Goal: Task Accomplishment & Management: Use online tool/utility

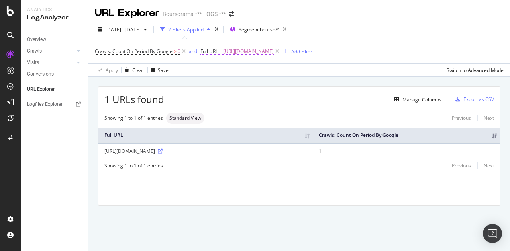
click at [273, 52] on span "[URL][DOMAIN_NAME]" at bounding box center [248, 51] width 51 height 11
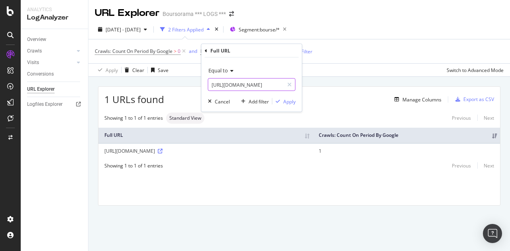
click at [257, 88] on input "[URL][DOMAIN_NAME]" at bounding box center [245, 84] width 75 height 13
click at [259, 83] on input "[URL][DOMAIN_NAME]" at bounding box center [245, 84] width 75 height 13
click at [261, 85] on input "[URL][DOMAIN_NAME]" at bounding box center [245, 84] width 75 height 13
click at [264, 82] on input "[URL][DOMAIN_NAME]" at bounding box center [245, 84] width 75 height 13
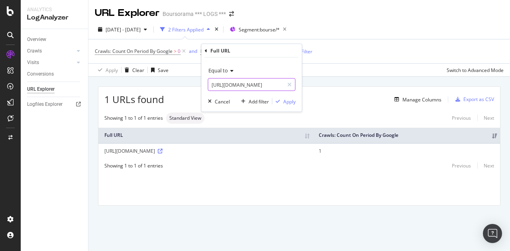
type input "[URL][DOMAIN_NAME]"
click at [281, 106] on div "Equal to [URL][DOMAIN_NAME] Cancel Add filter Apply" at bounding box center [251, 85] width 100 height 54
click at [285, 102] on div "Apply" at bounding box center [289, 101] width 12 height 7
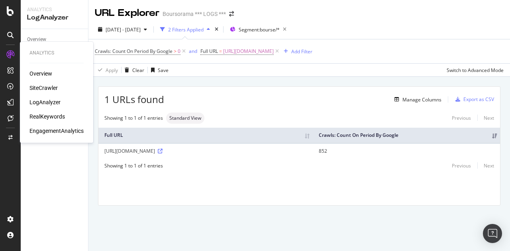
click at [50, 70] on div "Overview" at bounding box center [40, 74] width 23 height 8
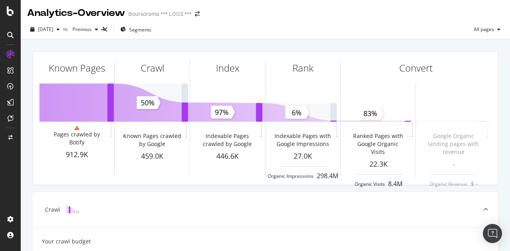
scroll to position [40, 0]
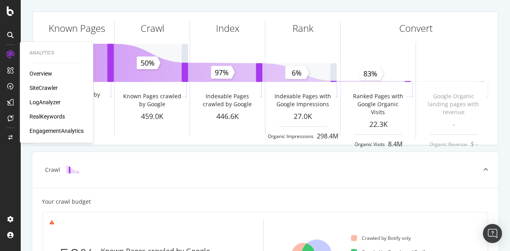
click at [47, 84] on div "SiteCrawler" at bounding box center [43, 88] width 28 height 8
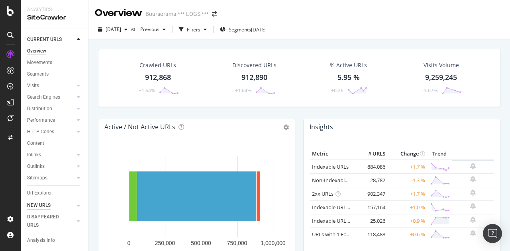
click at [44, 202] on div "NEW URLS" at bounding box center [38, 205] width 23 height 8
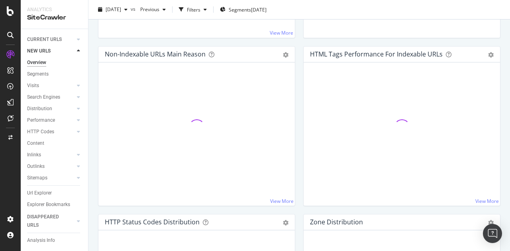
scroll to position [279, 0]
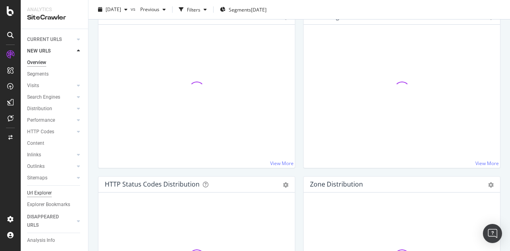
click at [39, 194] on div "Url Explorer" at bounding box center [39, 193] width 25 height 8
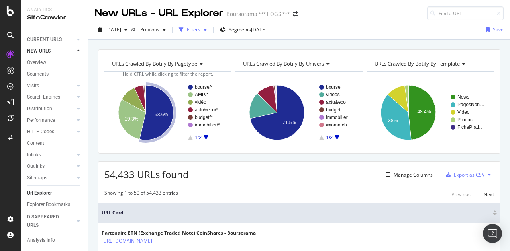
click at [200, 32] on div "Filters" at bounding box center [194, 29] width 14 height 7
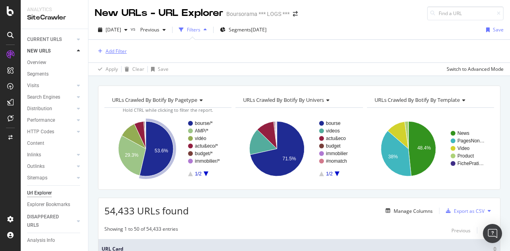
click at [115, 49] on div "Add Filter" at bounding box center [115, 51] width 21 height 7
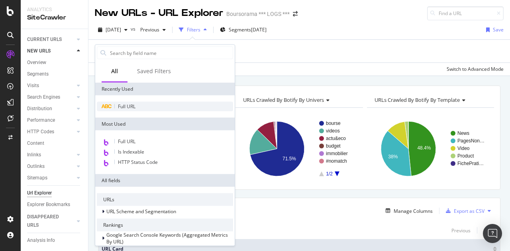
click at [123, 105] on span "Full URL" at bounding box center [127, 106] width 18 height 7
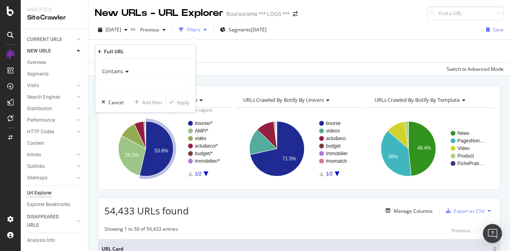
click at [124, 69] on icon at bounding box center [126, 71] width 6 height 5
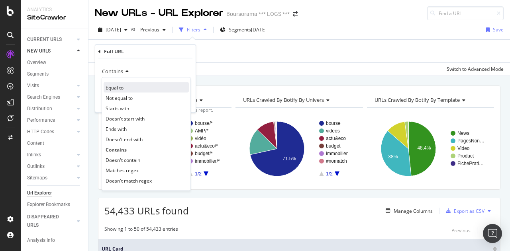
click at [133, 90] on div "Equal to" at bounding box center [146, 87] width 85 height 10
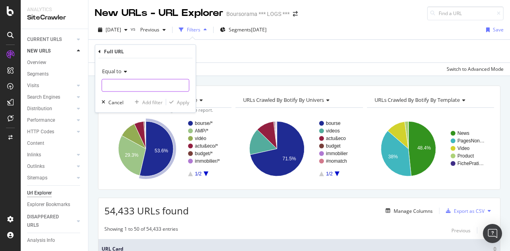
click at [141, 85] on input "text" at bounding box center [145, 85] width 87 height 13
paste input "[URL][DOMAIN_NAME]"
type input "[URL][DOMAIN_NAME]"
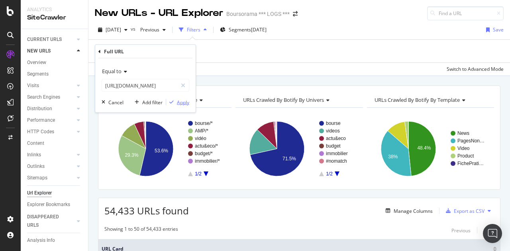
scroll to position [0, 0]
click at [176, 102] on div "button" at bounding box center [171, 102] width 11 height 5
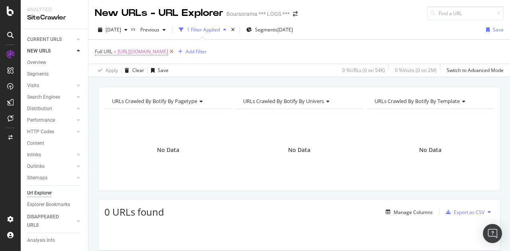
click at [175, 51] on icon at bounding box center [171, 52] width 7 height 8
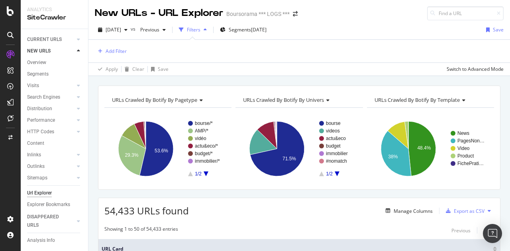
click at [41, 192] on div "Url Explorer" at bounding box center [39, 193] width 25 height 8
drag, startPoint x: 41, startPoint y: 192, endPoint x: 134, endPoint y: 176, distance: 94.2
click at [41, 192] on div "Url Explorer" at bounding box center [39, 193] width 25 height 8
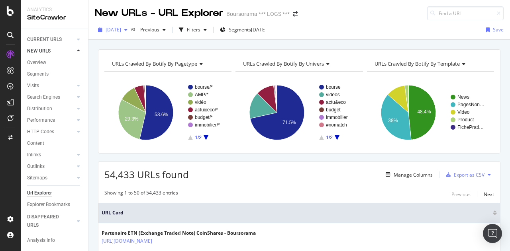
click at [131, 30] on div "button" at bounding box center [126, 29] width 10 height 5
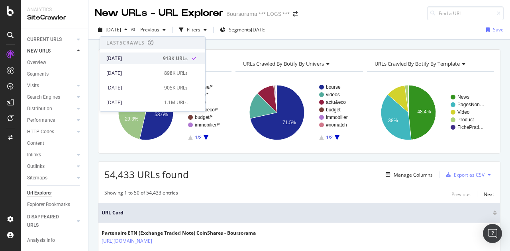
click at [122, 60] on div "[DATE]" at bounding box center [132, 58] width 52 height 7
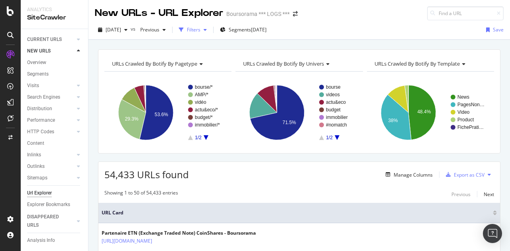
click at [200, 28] on div "Filters" at bounding box center [194, 29] width 14 height 7
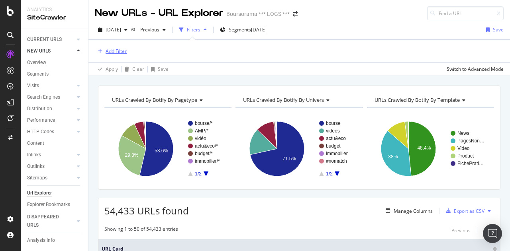
click at [122, 49] on div "Add Filter" at bounding box center [115, 51] width 21 height 7
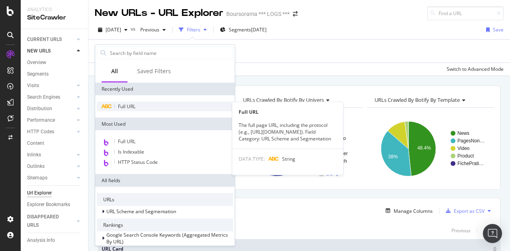
click at [129, 103] on div "Full URL" at bounding box center [165, 107] width 136 height 10
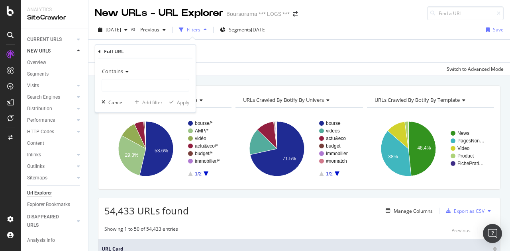
click at [114, 66] on div "Contains" at bounding box center [146, 71] width 88 height 13
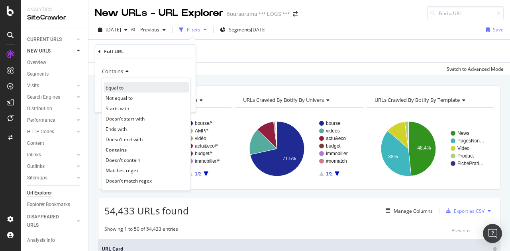
click at [128, 88] on div "Equal to" at bounding box center [146, 87] width 85 height 10
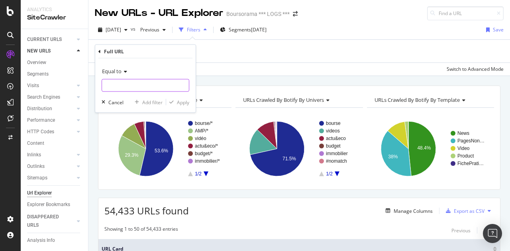
click at [123, 89] on input "text" at bounding box center [145, 85] width 87 height 13
paste input "[URL][DOMAIN_NAME]"
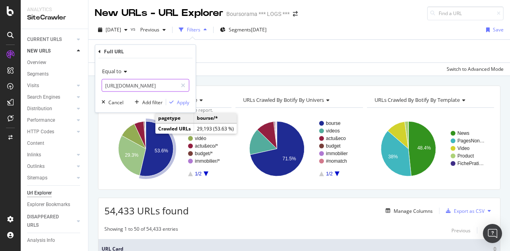
scroll to position [0, 115]
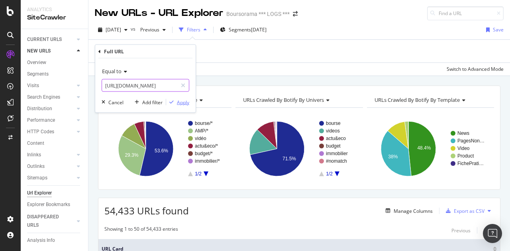
type input "[URL][DOMAIN_NAME]"
click at [177, 101] on div "Apply" at bounding box center [183, 102] width 12 height 7
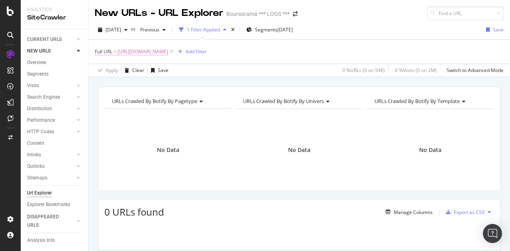
click at [168, 53] on span "[URL][DOMAIN_NAME]" at bounding box center [142, 51] width 51 height 11
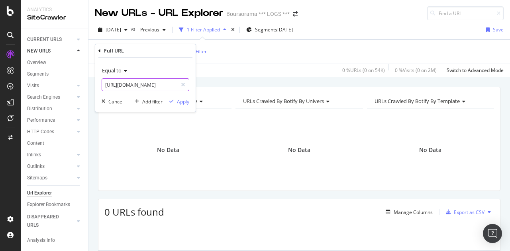
click at [107, 85] on input "[URL][DOMAIN_NAME]" at bounding box center [139, 84] width 75 height 13
click at [182, 101] on div "Apply" at bounding box center [183, 101] width 12 height 7
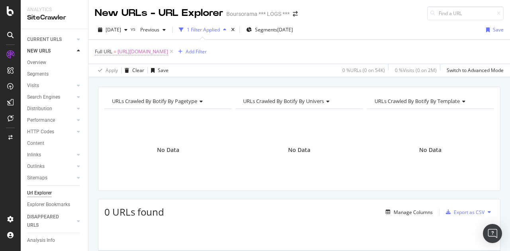
click at [168, 54] on span "[URL][DOMAIN_NAME]" at bounding box center [142, 51] width 51 height 11
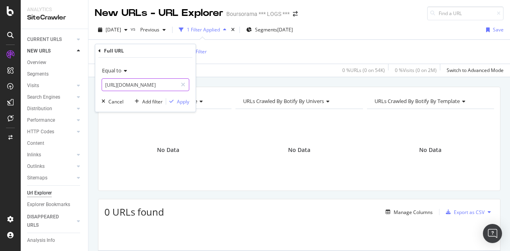
click at [145, 83] on input "[URL][DOMAIN_NAME]" at bounding box center [139, 84] width 75 height 13
click at [154, 88] on input "[URL][DOMAIN_NAME]" at bounding box center [139, 84] width 75 height 13
type input "[URL][DOMAIN_NAME]"
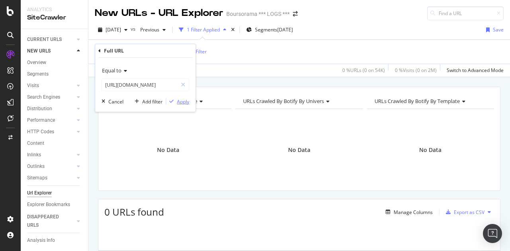
click at [177, 98] on button "Apply" at bounding box center [177, 102] width 23 height 8
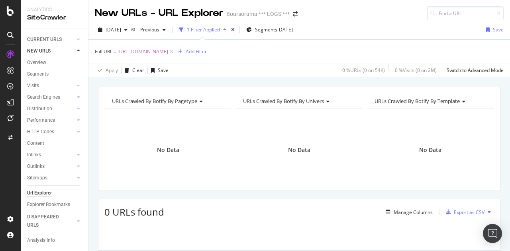
click at [32, 14] on div "SiteCrawler" at bounding box center [54, 17] width 55 height 9
click at [2, 10] on div at bounding box center [10, 11] width 19 height 10
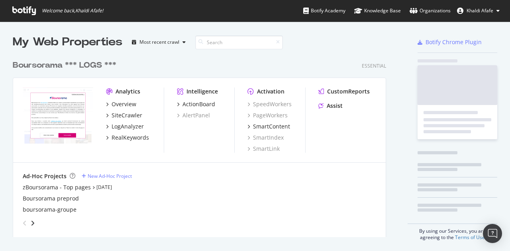
scroll to position [245, 498]
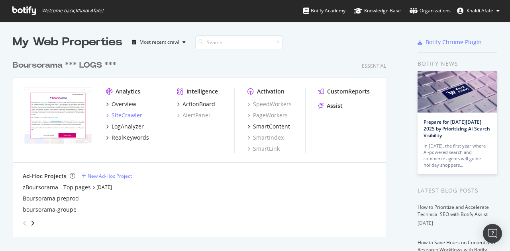
click at [134, 113] on div "SiteCrawler" at bounding box center [126, 115] width 31 height 8
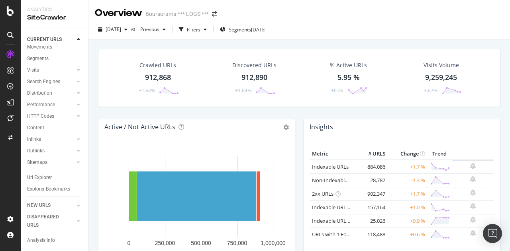
scroll to position [24, 0]
click at [44, 173] on div "Url Explorer" at bounding box center [39, 177] width 25 height 8
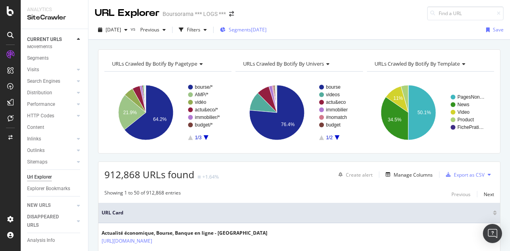
click at [250, 32] on span "Segments" at bounding box center [240, 29] width 22 height 7
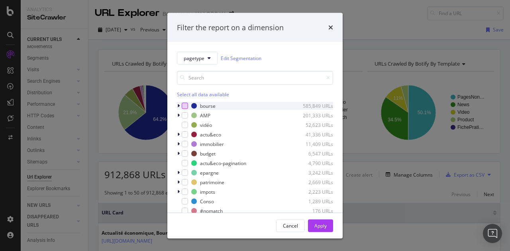
click at [183, 106] on div "modal" at bounding box center [185, 106] width 6 height 6
click at [315, 221] on div "Apply" at bounding box center [320, 226] width 12 height 12
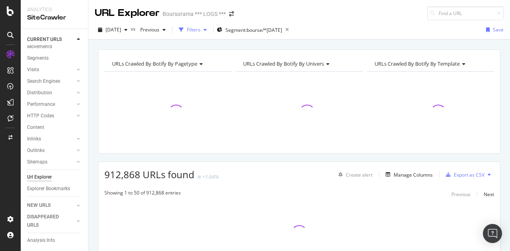
click at [187, 27] on div "button" at bounding box center [181, 29] width 11 height 11
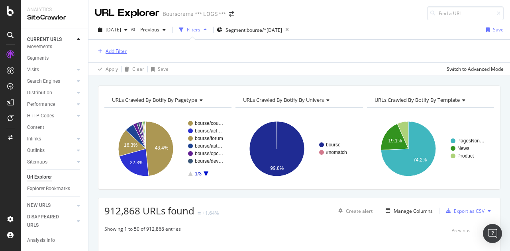
click at [115, 54] on div "Add Filter" at bounding box center [115, 51] width 21 height 7
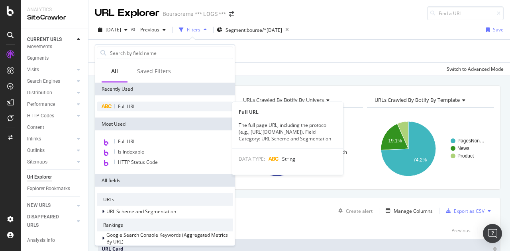
click at [129, 110] on div "Full URL" at bounding box center [165, 107] width 136 height 10
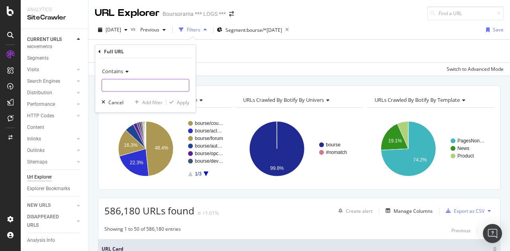
click at [130, 80] on input "text" at bounding box center [145, 85] width 87 height 13
click at [119, 84] on input "text" at bounding box center [145, 85] width 87 height 13
paste input "[URL][DOMAIN_NAME]"
type input "[URL][DOMAIN_NAME]"
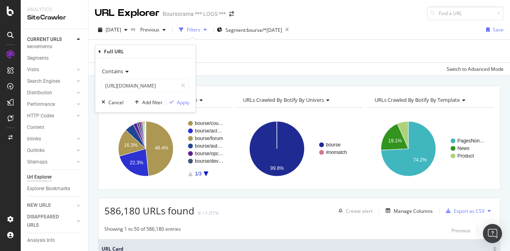
click at [124, 73] on icon at bounding box center [126, 71] width 6 height 5
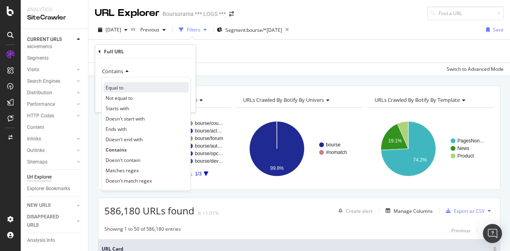
click at [125, 88] on div "Equal to" at bounding box center [146, 87] width 85 height 10
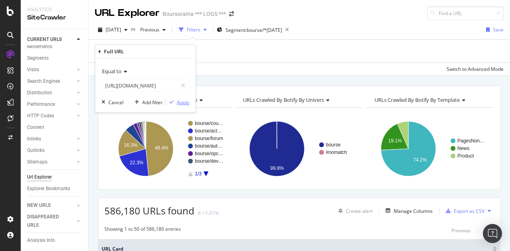
click at [178, 101] on div "Apply" at bounding box center [183, 102] width 12 height 7
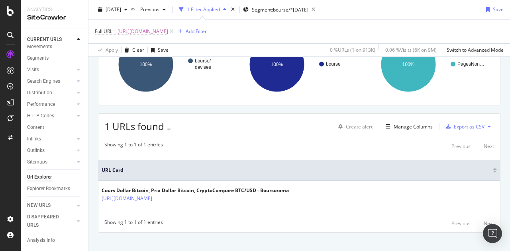
scroll to position [95, 0]
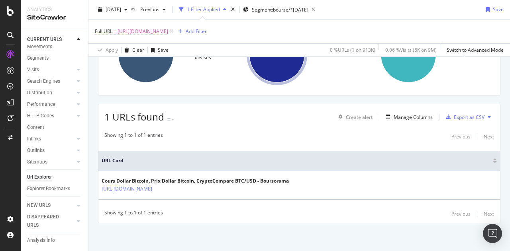
click at [168, 30] on span "[URL][DOMAIN_NAME]" at bounding box center [142, 31] width 51 height 11
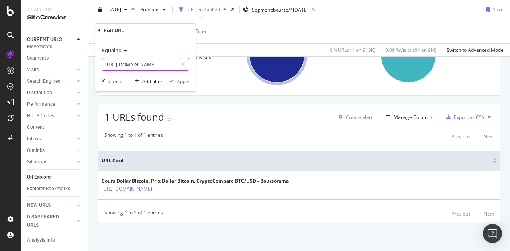
click at [158, 64] on input "[URL][DOMAIN_NAME]" at bounding box center [139, 64] width 75 height 13
click at [150, 62] on input "[URL][DOMAIN_NAME]" at bounding box center [139, 64] width 75 height 13
type input "[URL][DOMAIN_NAME]"
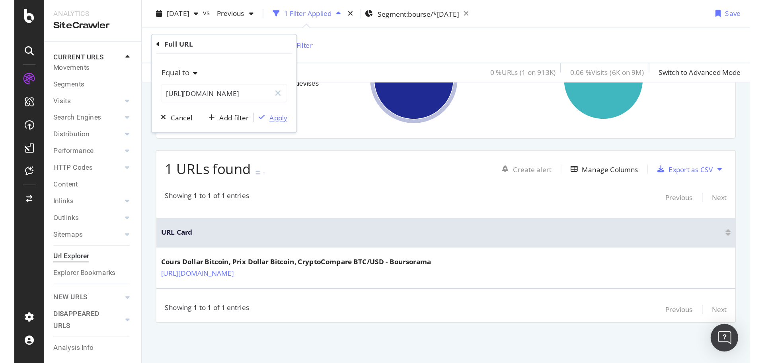
scroll to position [0, 0]
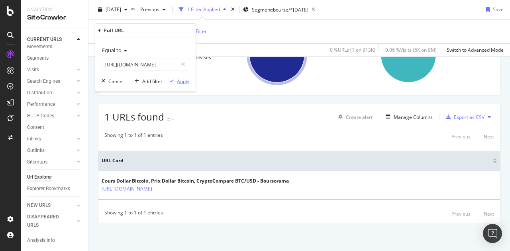
click at [179, 84] on div "Apply" at bounding box center [183, 81] width 12 height 7
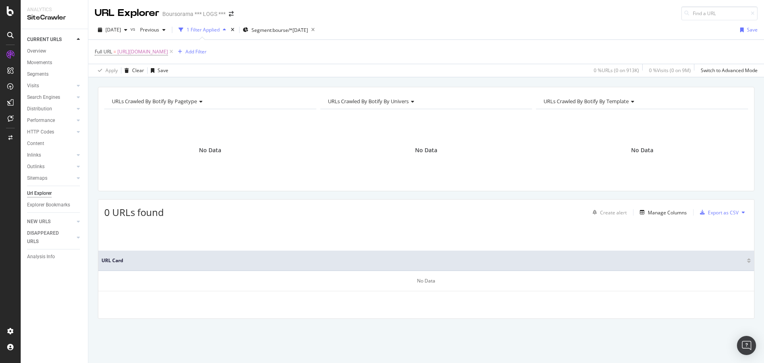
drag, startPoint x: 36, startPoint y: 193, endPoint x: 62, endPoint y: 184, distance: 27.3
click at [36, 193] on div "Url Explorer" at bounding box center [39, 193] width 25 height 8
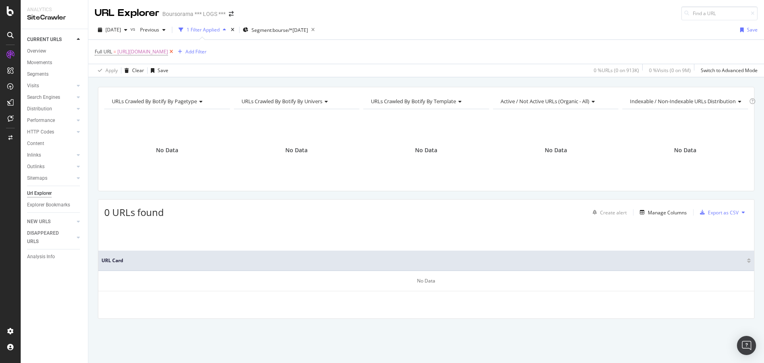
click at [175, 54] on icon at bounding box center [171, 52] width 7 height 8
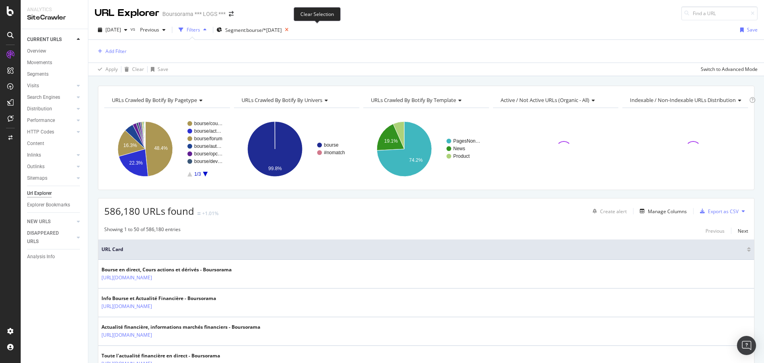
click at [292, 26] on icon at bounding box center [287, 29] width 10 height 11
click at [314, 30] on div "[DATE] vs Previous Filters Segment: bourse/* [DATE] Save" at bounding box center [426, 31] width 676 height 16
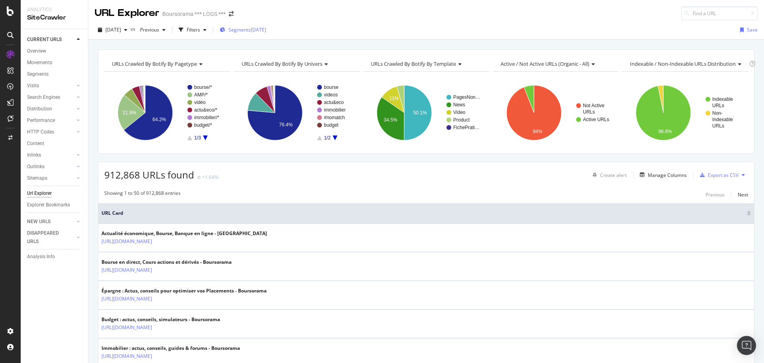
click at [242, 29] on div "Segments [DATE]" at bounding box center [243, 29] width 47 height 7
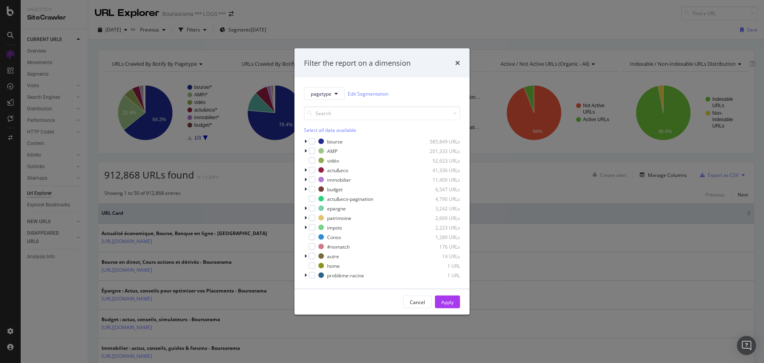
click at [381, 17] on div "Filter the report on a dimension pagetype Edit Segmentation Select all data ava…" at bounding box center [382, 181] width 764 height 363
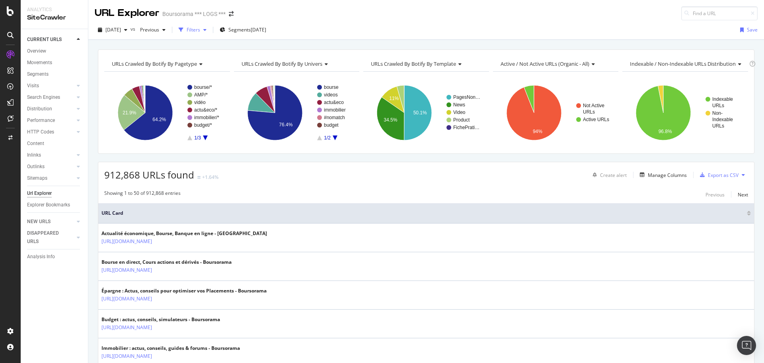
click at [210, 28] on div "button" at bounding box center [205, 29] width 10 height 5
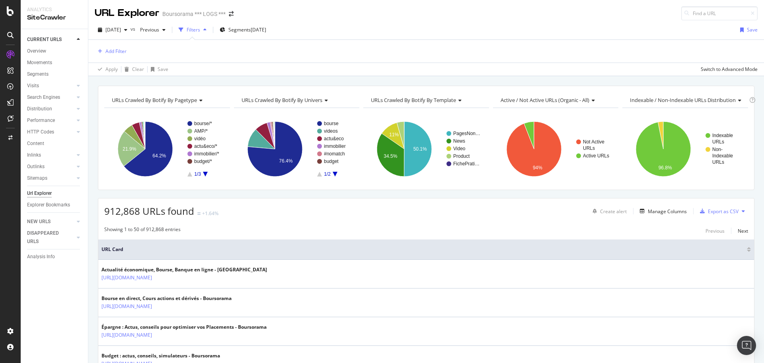
click at [200, 29] on div "Filters" at bounding box center [194, 29] width 14 height 7
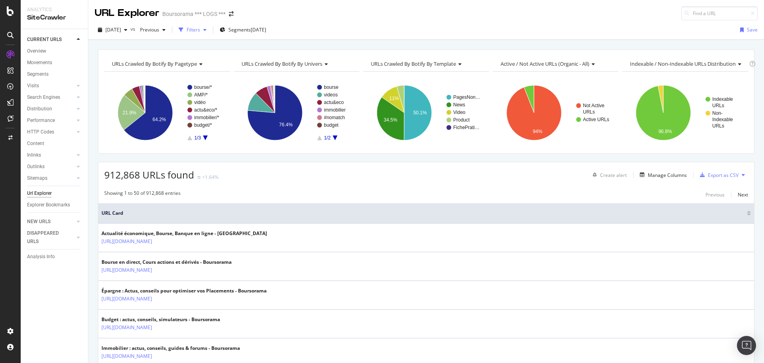
click at [200, 29] on div "Filters" at bounding box center [194, 29] width 14 height 7
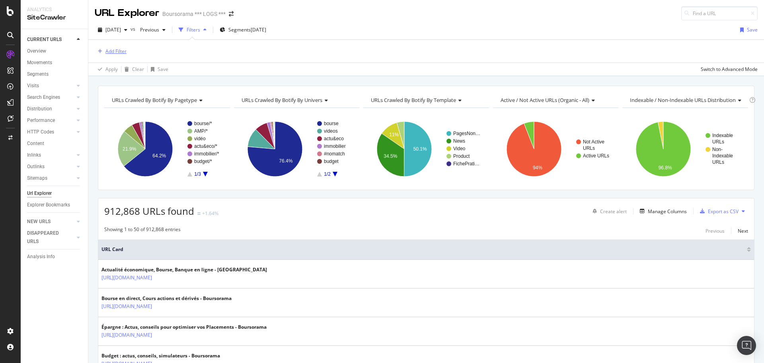
click at [121, 49] on div "Add Filter" at bounding box center [115, 51] width 21 height 7
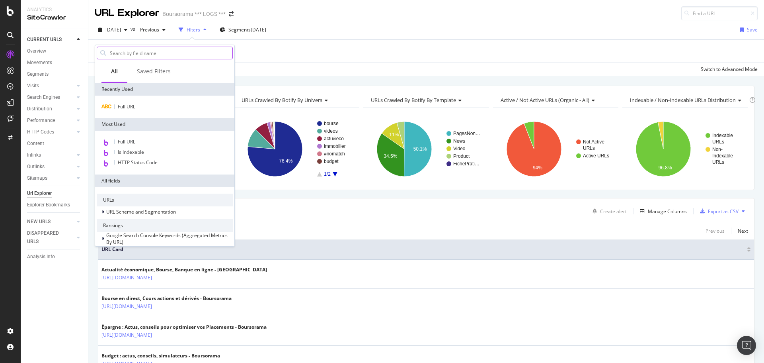
click at [134, 58] on input "text" at bounding box center [170, 53] width 123 height 12
click at [118, 112] on div "Full URL" at bounding box center [164, 107] width 139 height 22
click at [121, 109] on span "Full URL" at bounding box center [127, 106] width 18 height 7
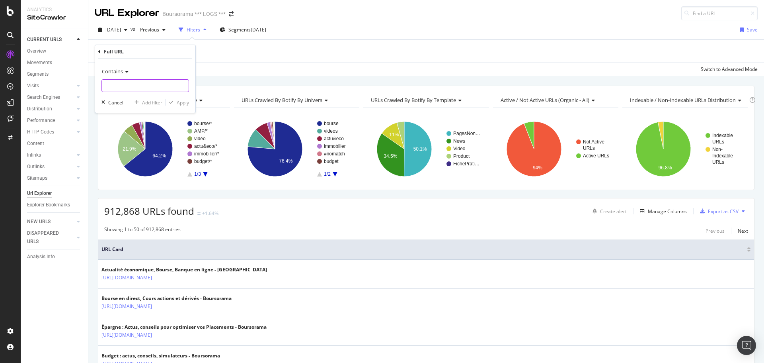
click at [129, 83] on input "text" at bounding box center [145, 85] width 87 height 13
paste input "[URL][DOMAIN_NAME]"
drag, startPoint x: 143, startPoint y: 84, endPoint x: -25, endPoint y: 90, distance: 167.7
click at [0, 90] on html "Analytics SiteCrawler CURRENT URLS Overview Movements Segments Visits Analysis …" at bounding box center [382, 181] width 764 height 363
type input "/simulateurs/"
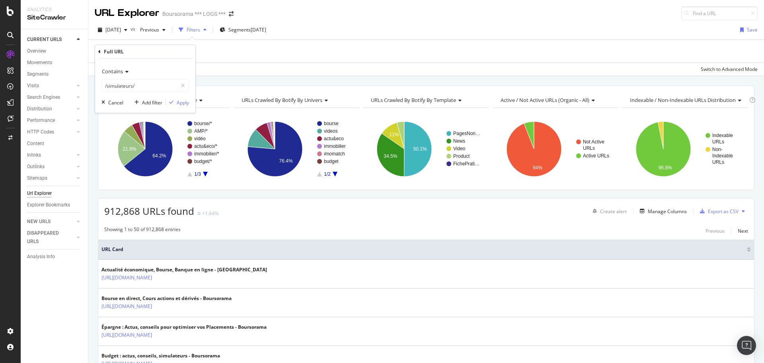
click at [197, 104] on div "URLs Crawled By Botify By pagetype" at bounding box center [166, 100] width 113 height 13
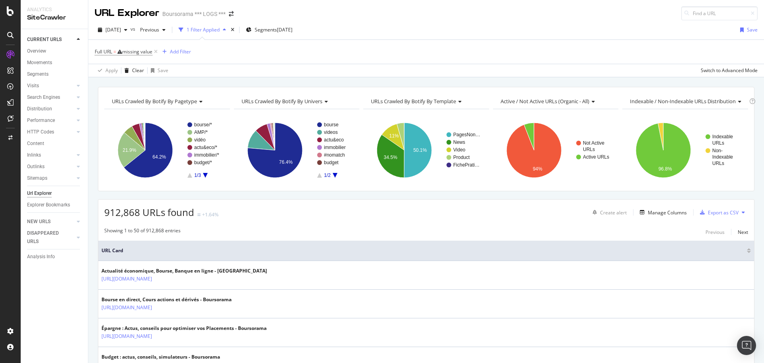
click at [134, 48] on span "Full URL = missing value" at bounding box center [127, 51] width 64 height 11
click at [132, 52] on div "missing value" at bounding box center [137, 51] width 30 height 7
click at [125, 76] on div "Contains" at bounding box center [146, 70] width 88 height 13
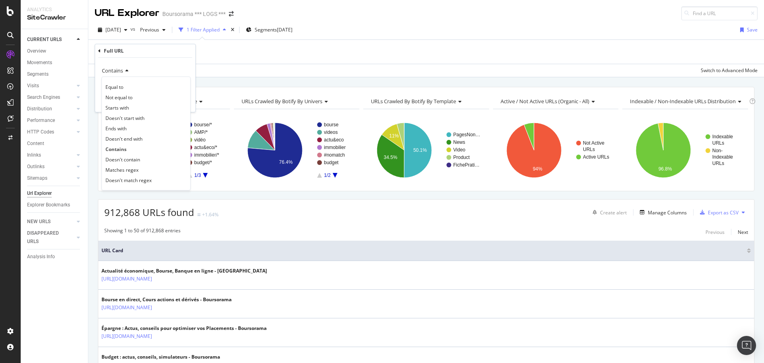
click at [157, 62] on div "Contains Equal to Not equal to Starts with Doesn't start with Ends with Doesn't…" at bounding box center [145, 85] width 100 height 54
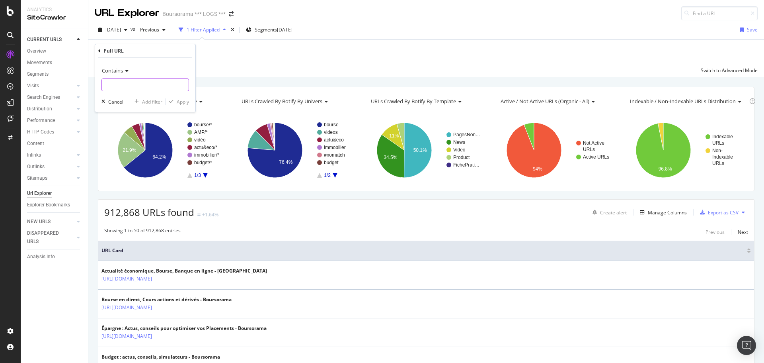
click at [136, 82] on input "text" at bounding box center [145, 84] width 87 height 13
paste input "[URL][DOMAIN_NAME]"
drag, startPoint x: 143, startPoint y: 86, endPoint x: 105, endPoint y: 84, distance: 38.2
click at [105, 84] on input "[URL][DOMAIN_NAME]" at bounding box center [139, 84] width 75 height 13
type input "/simulateurs/"
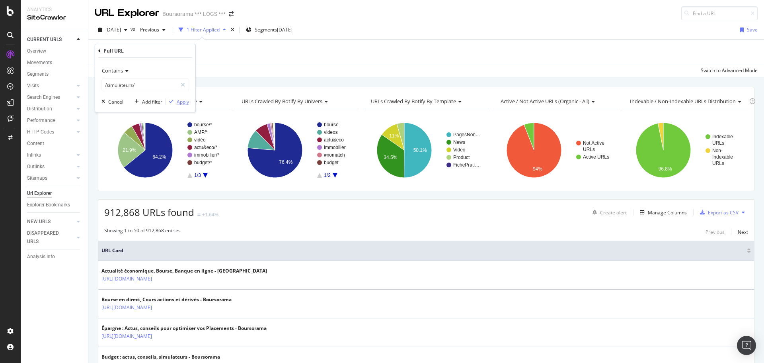
click at [188, 103] on div "Apply" at bounding box center [183, 101] width 12 height 7
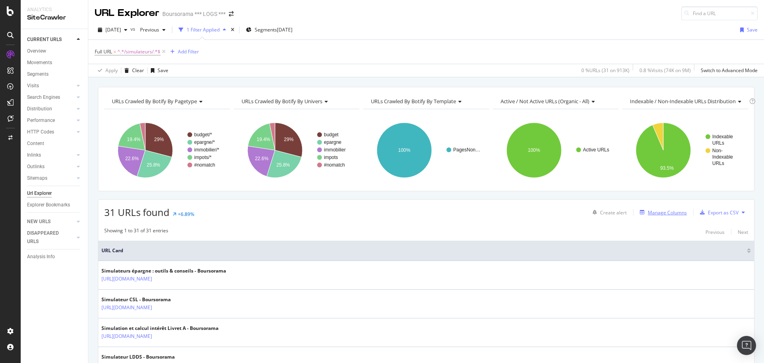
click at [381, 211] on div "Manage Columns" at bounding box center [667, 212] width 39 height 7
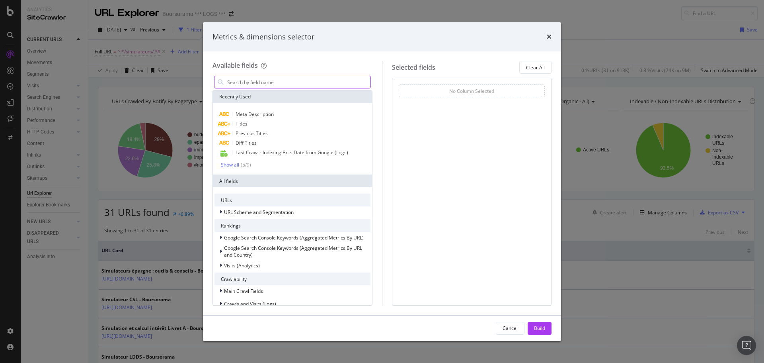
click at [272, 82] on input "modal" at bounding box center [299, 82] width 144 height 12
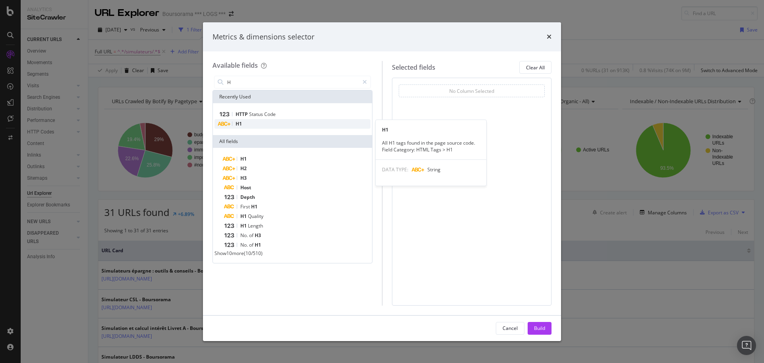
type input "H"
click at [253, 122] on div "H1" at bounding box center [293, 124] width 156 height 10
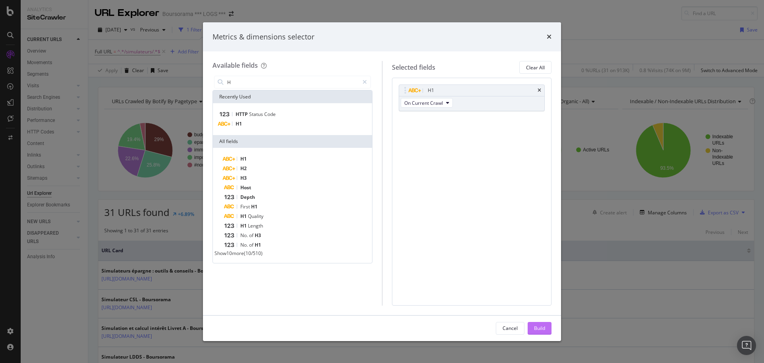
click at [381, 326] on div "Build" at bounding box center [539, 327] width 11 height 7
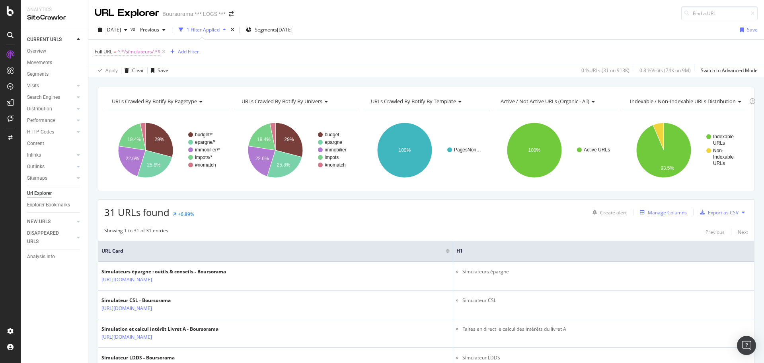
click at [381, 211] on div "Manage Columns" at bounding box center [667, 212] width 39 height 7
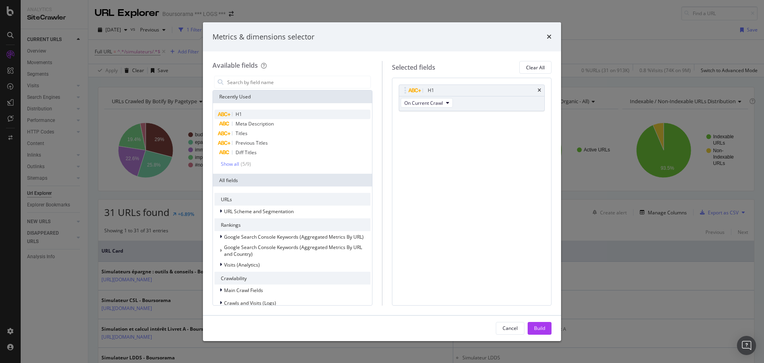
click at [242, 113] on div "H1" at bounding box center [293, 114] width 156 height 10
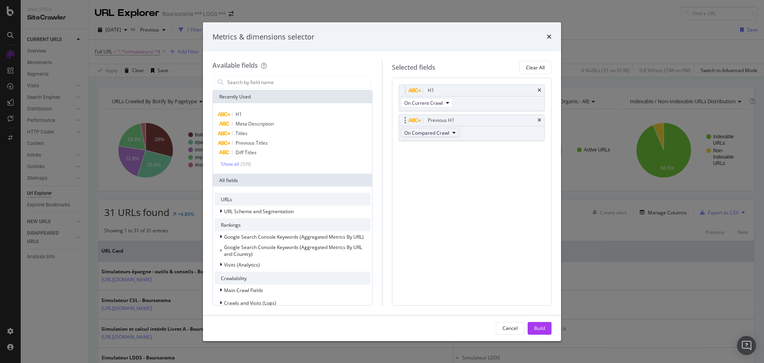
click at [381, 131] on button "On Compared Crawl" at bounding box center [430, 133] width 59 height 10
click at [381, 162] on span "On Compared Crawl" at bounding box center [431, 161] width 46 height 7
click at [381, 178] on span "Diff Between Crawls" at bounding box center [431, 176] width 46 height 7
click at [381, 328] on button "Build" at bounding box center [540, 328] width 24 height 13
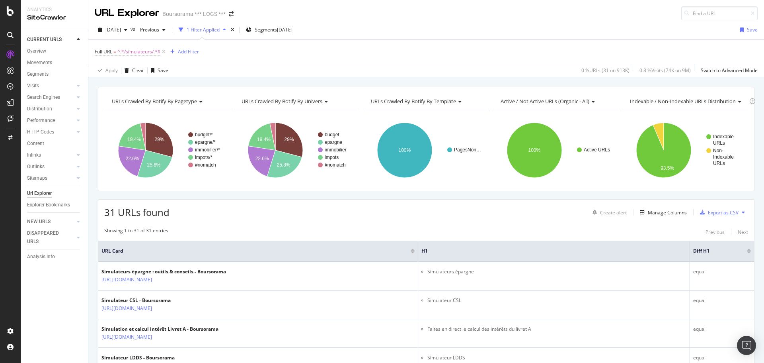
click at [381, 215] on div "button" at bounding box center [702, 212] width 11 height 5
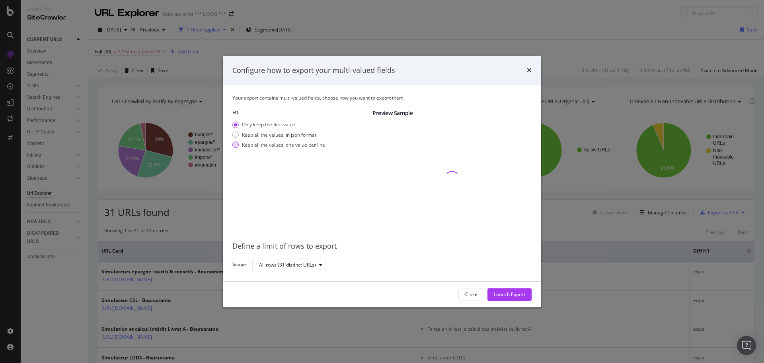
click at [252, 141] on div "Keep all the values, one value per line" at bounding box center [283, 144] width 83 height 7
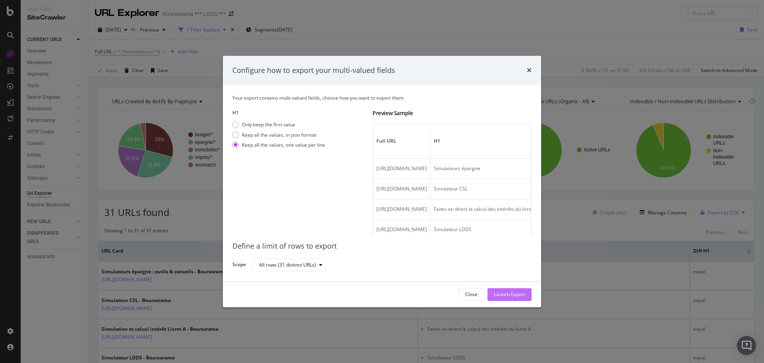
click at [381, 296] on div "Launch Export" at bounding box center [509, 294] width 31 height 7
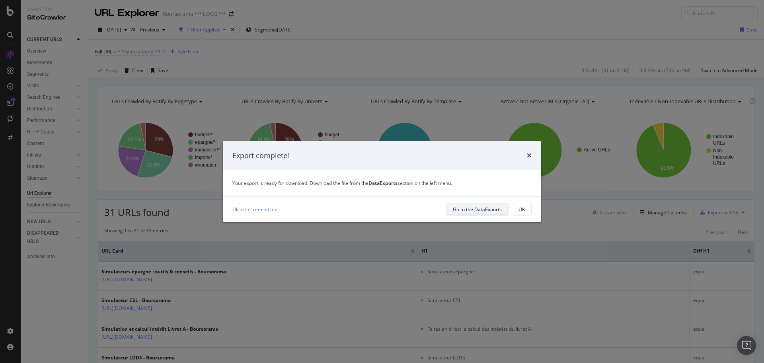
click at [381, 205] on button "Go to the DataExports" at bounding box center [477, 209] width 63 height 13
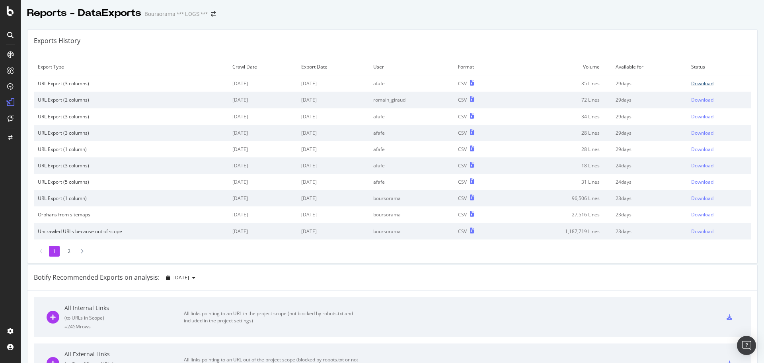
click at [381, 84] on div "Download" at bounding box center [702, 83] width 22 height 7
click at [381, 101] on div "Download" at bounding box center [702, 99] width 22 height 7
click at [16, 8] on div at bounding box center [10, 11] width 19 height 10
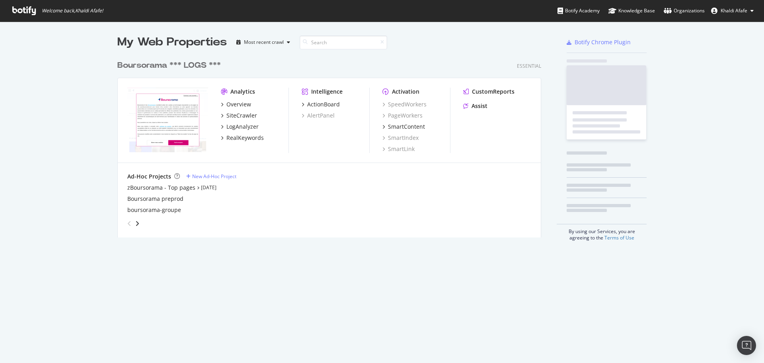
scroll to position [357, 752]
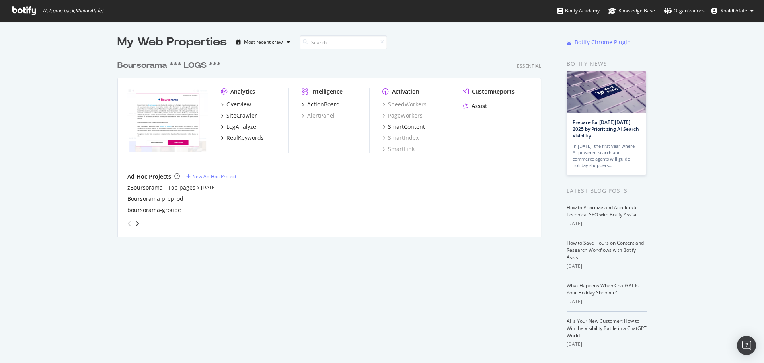
drag, startPoint x: 74, startPoint y: 8, endPoint x: 66, endPoint y: 8, distance: 7.6
click at [72, 8] on span "Welcome back, Khaldi Afafe !" at bounding box center [72, 11] width 61 height 6
click at [30, 12] on icon at bounding box center [23, 10] width 23 height 9
click at [381, 8] on span "Khaldi Afafe" at bounding box center [734, 10] width 27 height 7
click at [381, 60] on link "Log Out" at bounding box center [725, 62] width 70 height 12
